Goal: Transaction & Acquisition: Purchase product/service

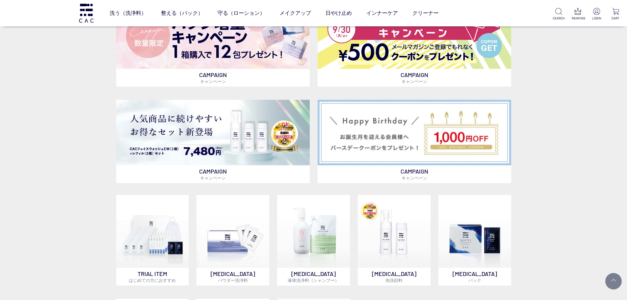
scroll to position [362, 0]
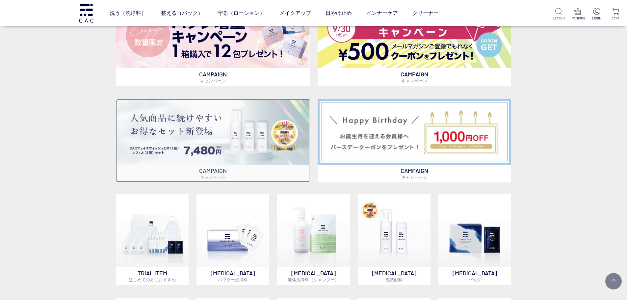
click at [238, 134] on img at bounding box center [213, 132] width 194 height 66
click at [238, 135] on img at bounding box center [213, 132] width 194 height 66
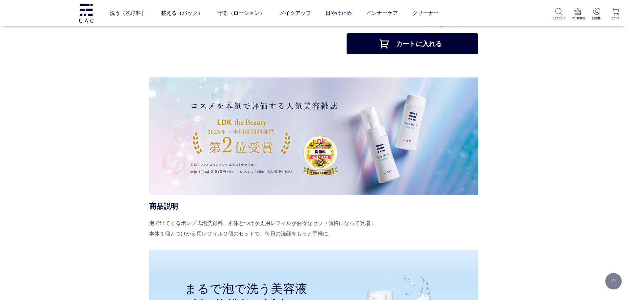
scroll to position [165, 0]
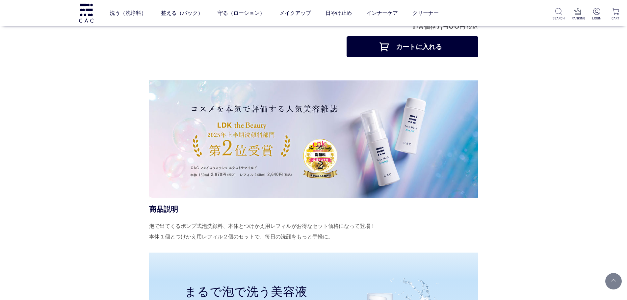
click at [251, 152] on img at bounding box center [313, 139] width 329 height 118
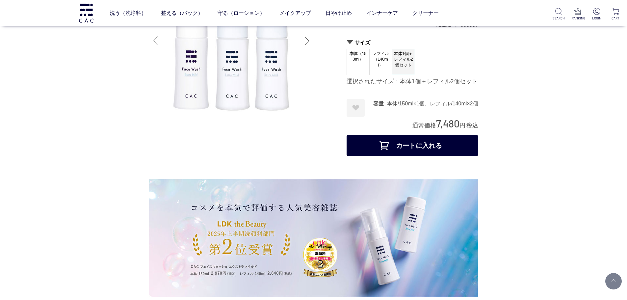
scroll to position [33, 0]
